Goal: Task Accomplishment & Management: Manage account settings

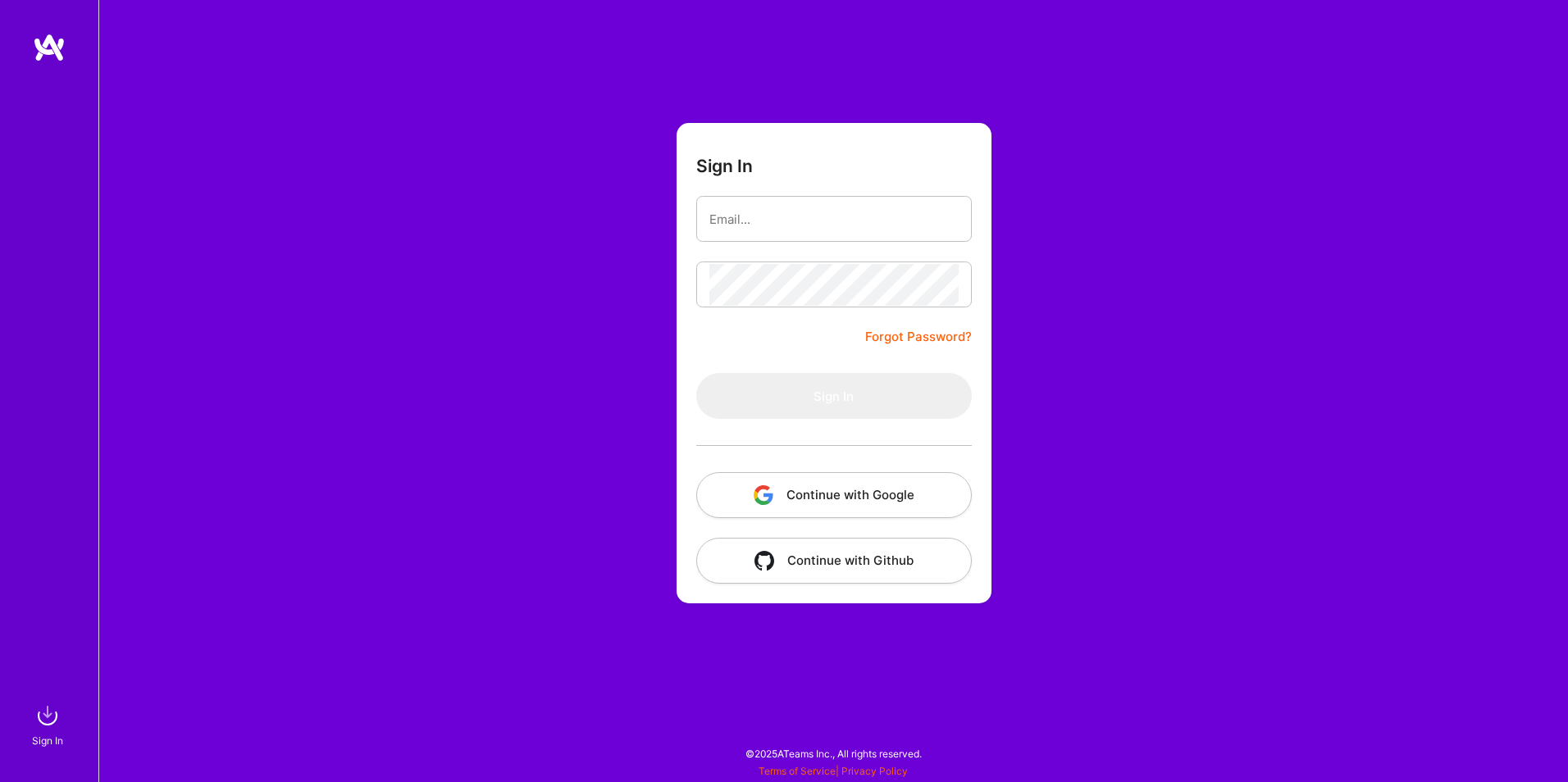
click at [813, 555] on button "Continue with Github" at bounding box center [834, 561] width 275 height 46
click at [803, 348] on form "Sign In Forgot Password? Sign In Continue with Google Continue with Github" at bounding box center [834, 363] width 315 height 481
click at [826, 499] on button "Continue with Google" at bounding box center [834, 495] width 275 height 46
click at [765, 362] on form "Sign In Forgot Password? Sign In Continue with Google Continue with Github" at bounding box center [834, 363] width 315 height 481
click at [64, 48] on img at bounding box center [49, 48] width 33 height 30
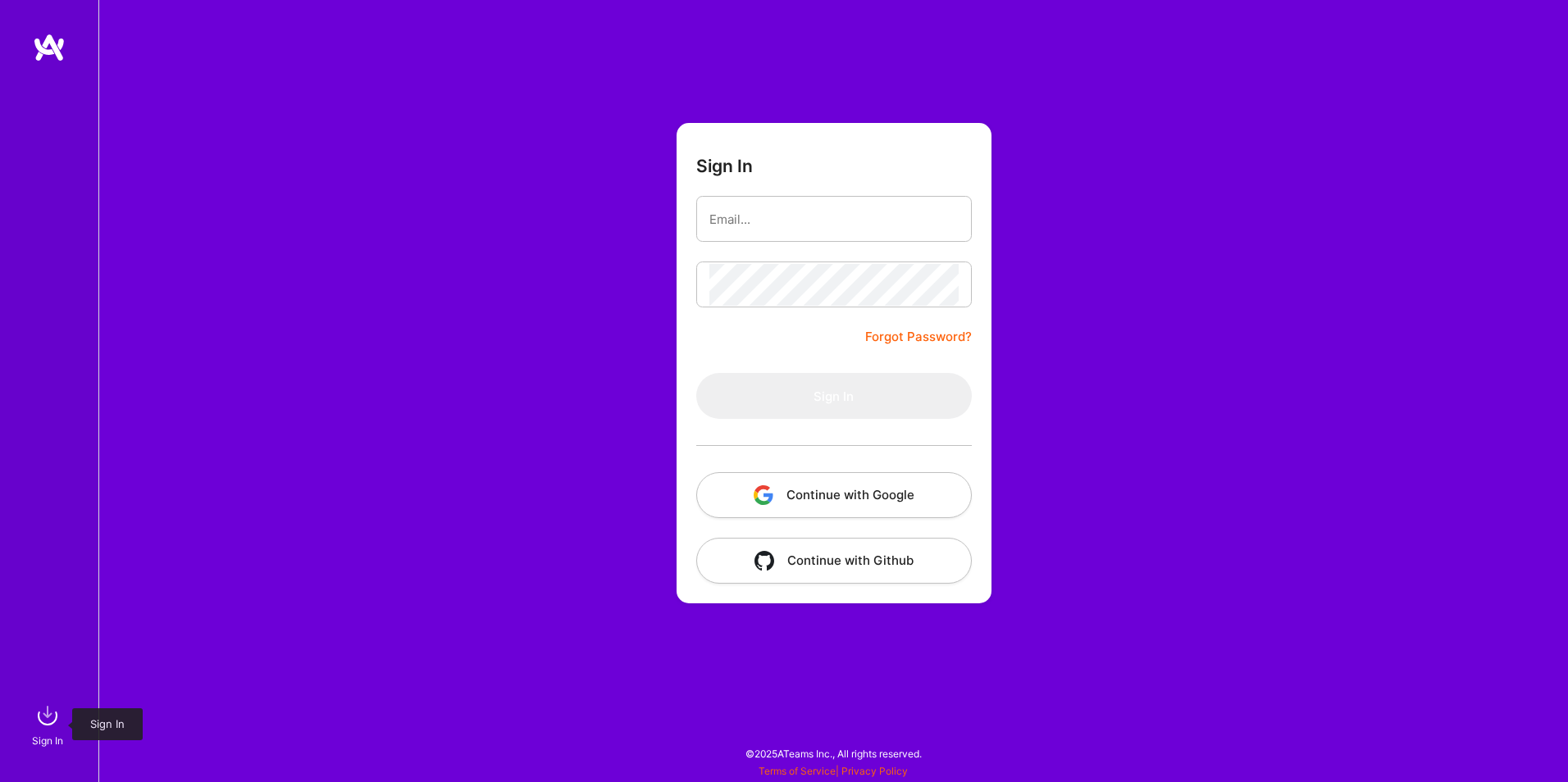
click at [56, 700] on img at bounding box center [48, 716] width 33 height 33
click at [47, 720] on img at bounding box center [48, 716] width 33 height 33
